Goal: Submit feedback/report problem

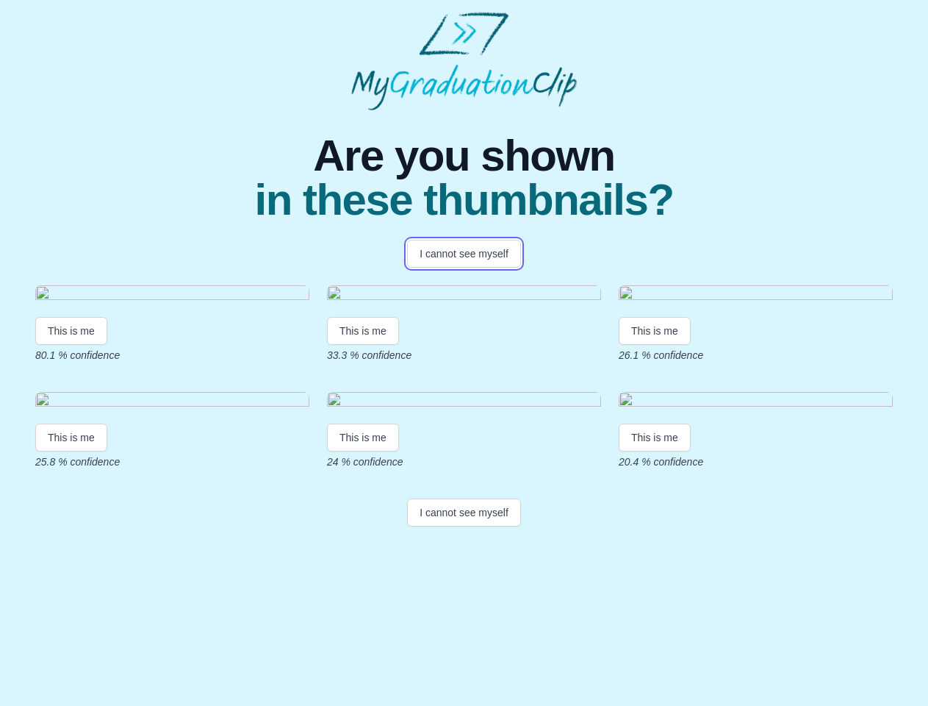
click at [464, 254] on button "I cannot see myself" at bounding box center [464, 254] width 114 height 28
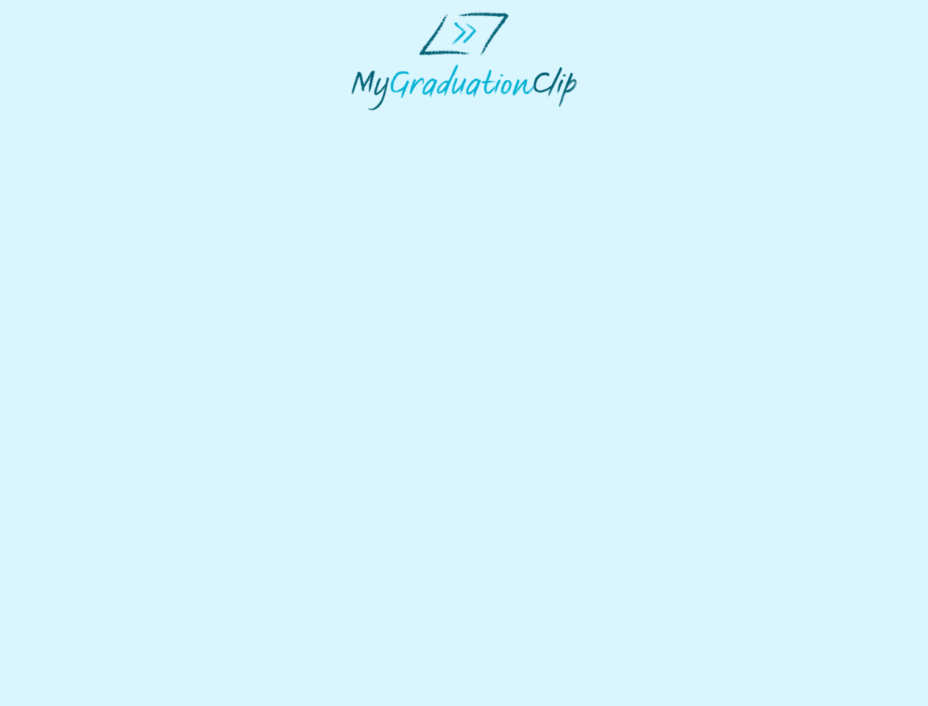
click at [71, 122] on html at bounding box center [464, 61] width 928 height 122
click at [365, 122] on html at bounding box center [464, 61] width 928 height 122
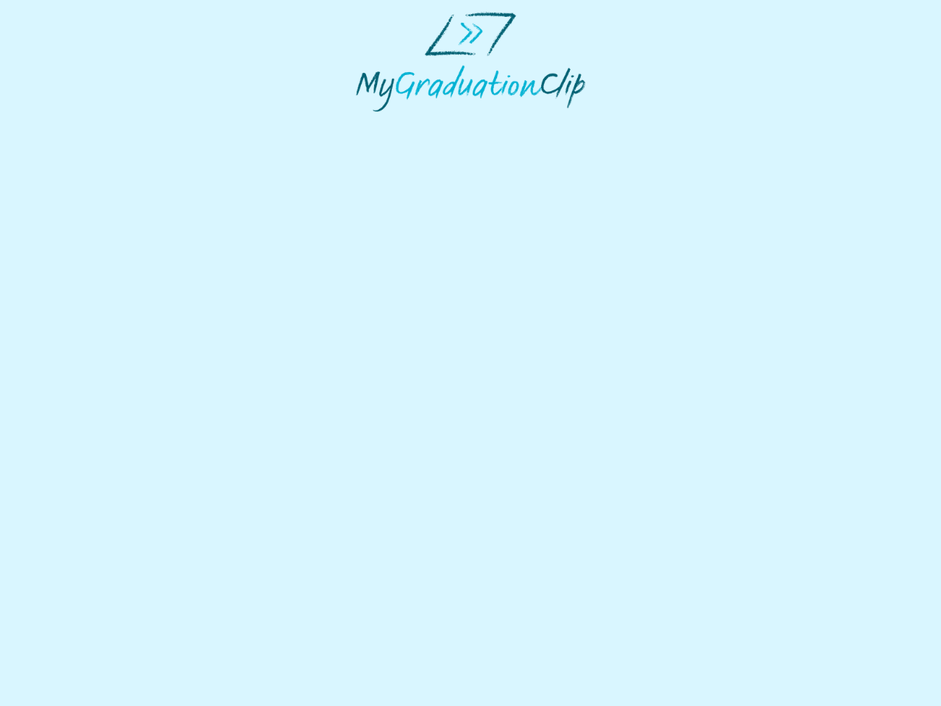
click at [659, 123] on html at bounding box center [470, 61] width 941 height 123
click at [71, 123] on html at bounding box center [470, 61] width 941 height 123
click at [365, 123] on html at bounding box center [470, 61] width 941 height 123
click at [659, 123] on html at bounding box center [470, 61] width 941 height 123
